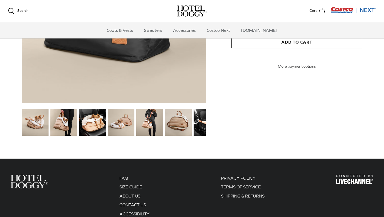
scroll to position [628, 0]
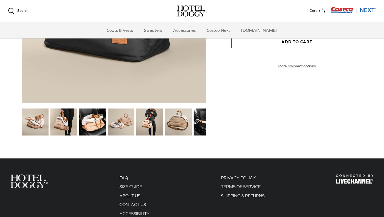
click at [45, 125] on img at bounding box center [35, 121] width 27 height 27
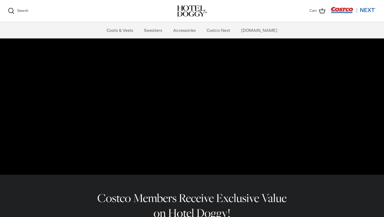
scroll to position [0, 0]
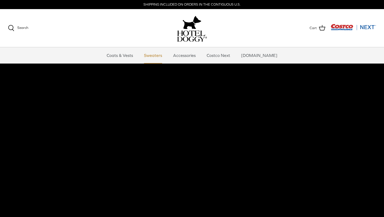
click at [160, 61] on link "Sweaters" at bounding box center [153, 55] width 28 height 16
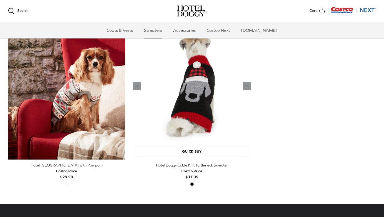
scroll to position [144, 0]
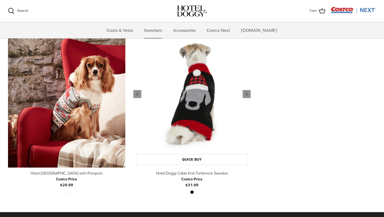
click at [182, 111] on img "Hotel Doggy Cable Knit Turtleneck Sweater" at bounding box center [191, 94] width 117 height 147
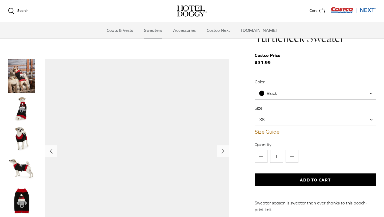
scroll to position [15, 0]
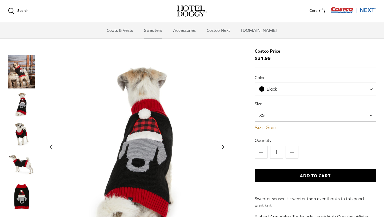
click at [271, 120] on span "XS" at bounding box center [315, 115] width 121 height 13
select select "L"
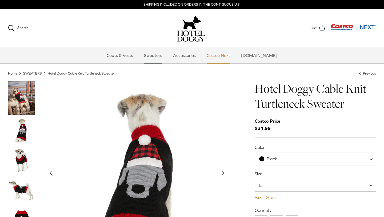
click at [222, 56] on link "Costco Next" at bounding box center [218, 55] width 33 height 16
click at [190, 62] on link "Accessories" at bounding box center [184, 55] width 32 height 16
